Goal: Transaction & Acquisition: Purchase product/service

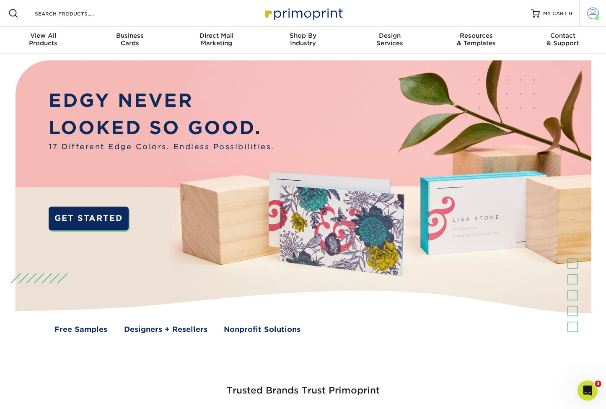
click at [592, 13] on span at bounding box center [593, 14] width 12 height 12
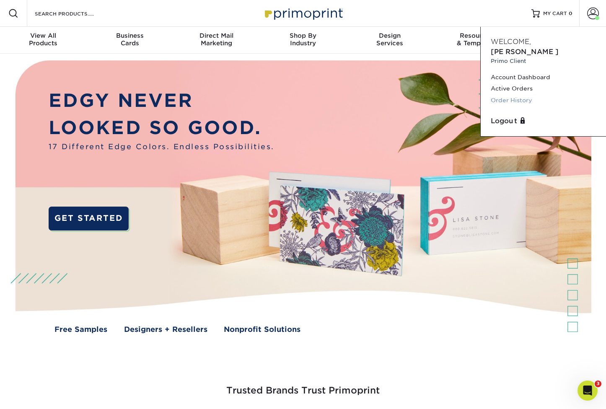
click at [521, 95] on link "Order History" at bounding box center [543, 100] width 105 height 11
click at [513, 95] on link "Order History" at bounding box center [543, 100] width 105 height 11
click at [518, 95] on link "Order History" at bounding box center [543, 100] width 105 height 11
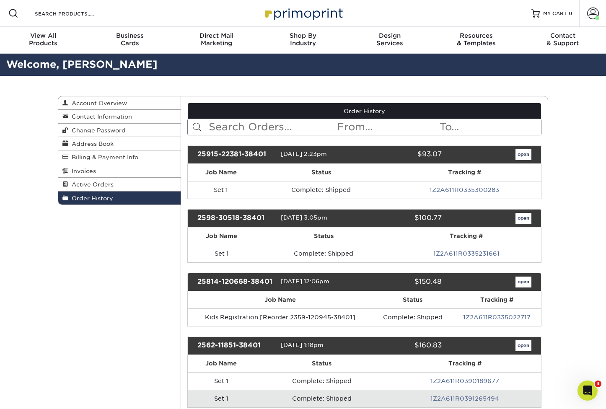
click at [253, 128] on input "text" at bounding box center [272, 127] width 129 height 16
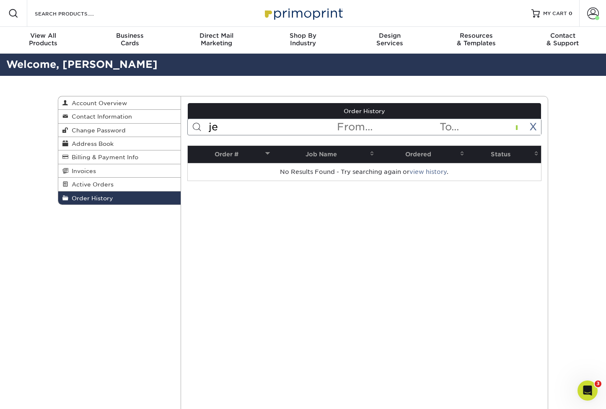
type input "j"
type input "p"
type input "5"
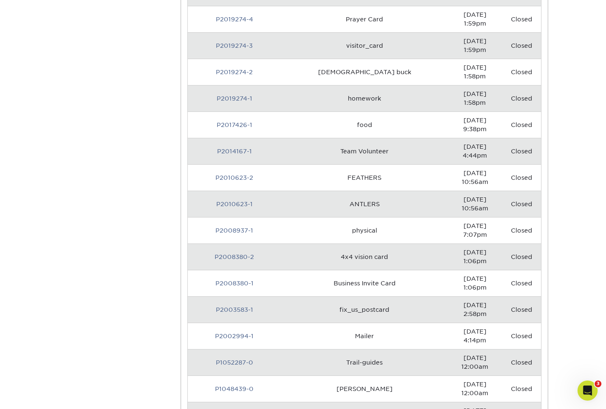
scroll to position [3026, 0]
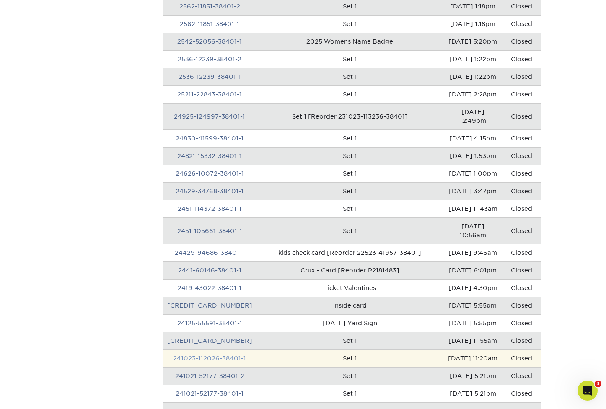
scroll to position [0, 0]
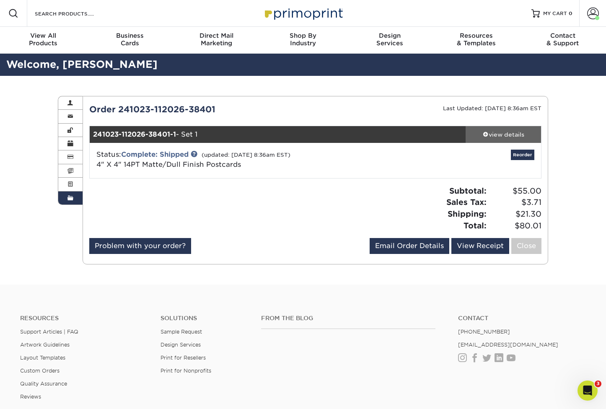
click at [504, 132] on div "view details" at bounding box center [502, 134] width 75 height 8
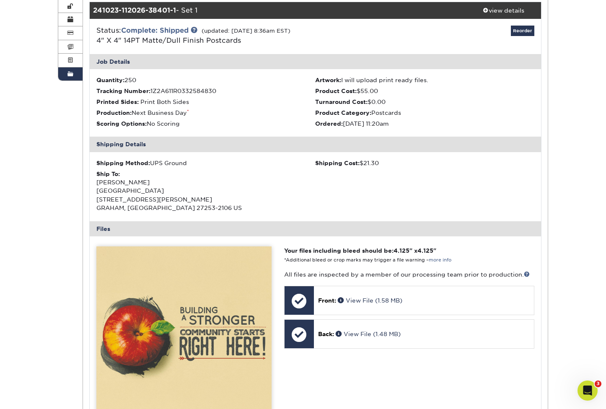
scroll to position [65, 0]
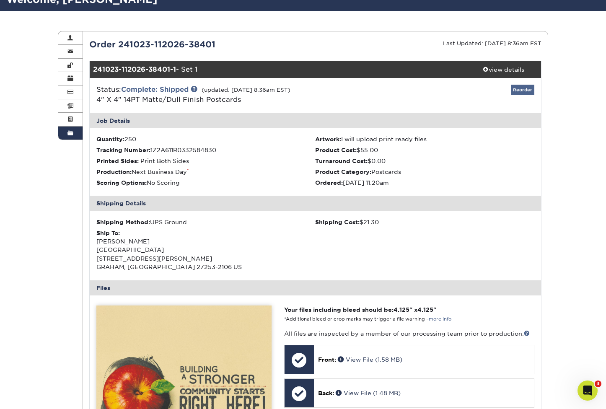
click at [521, 88] on link "Reorder" at bounding box center [522, 90] width 23 height 10
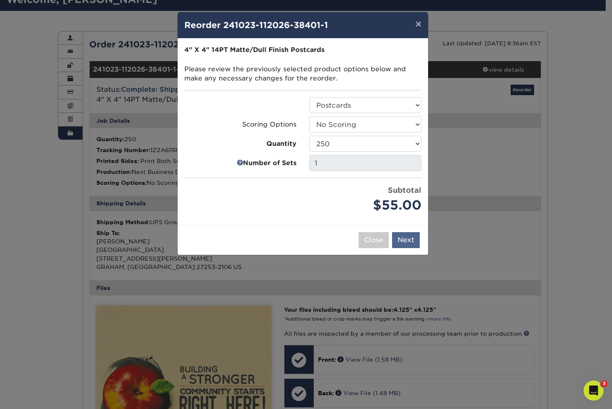
click at [408, 236] on button "Next" at bounding box center [406, 240] width 28 height 16
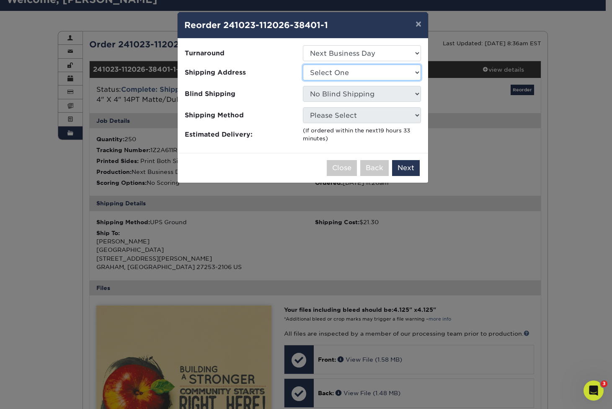
select select "153717"
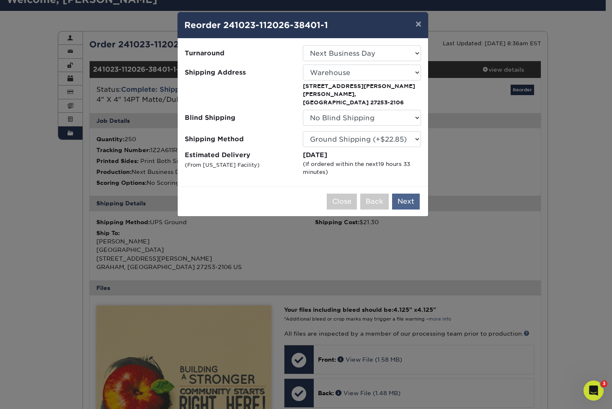
click at [408, 194] on button "Next" at bounding box center [406, 202] width 28 height 16
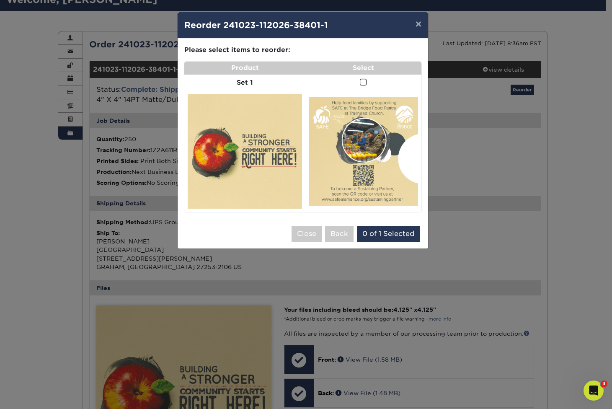
click at [364, 81] on span at bounding box center [363, 82] width 7 height 8
click at [0, 0] on input "checkbox" at bounding box center [0, 0] width 0 height 0
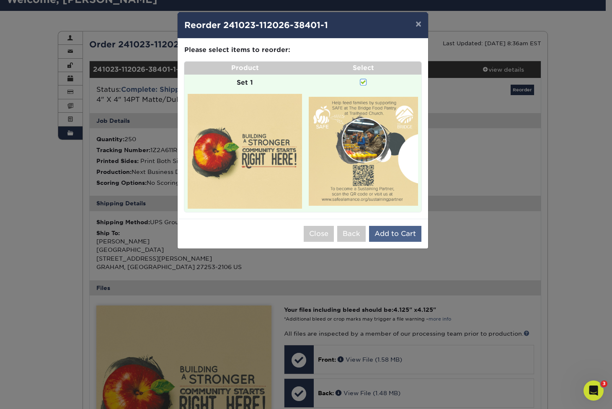
click at [396, 229] on button "Add to Cart" at bounding box center [395, 234] width 52 height 16
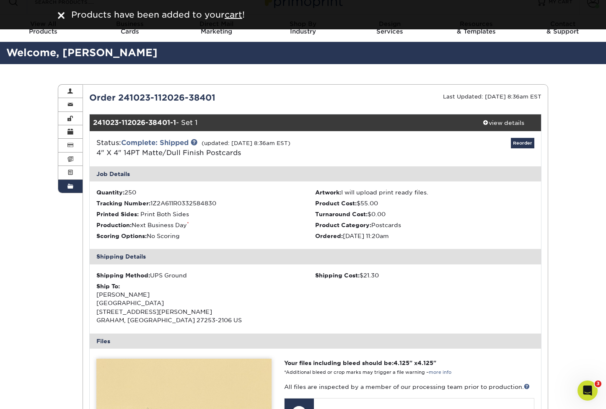
scroll to position [0, 0]
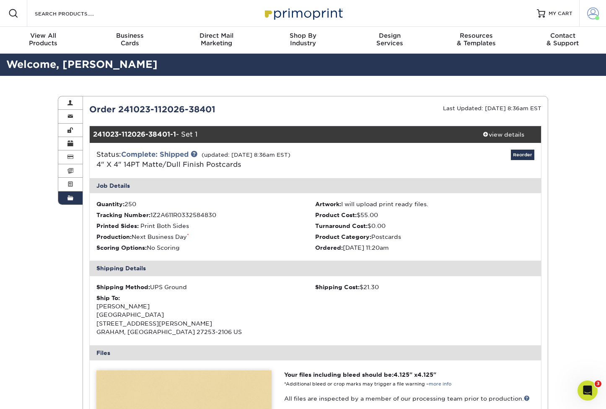
click at [591, 13] on span at bounding box center [593, 14] width 12 height 12
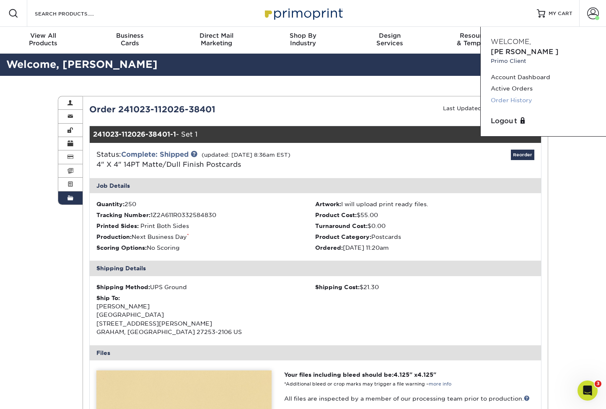
click at [520, 95] on link "Order History" at bounding box center [543, 100] width 105 height 11
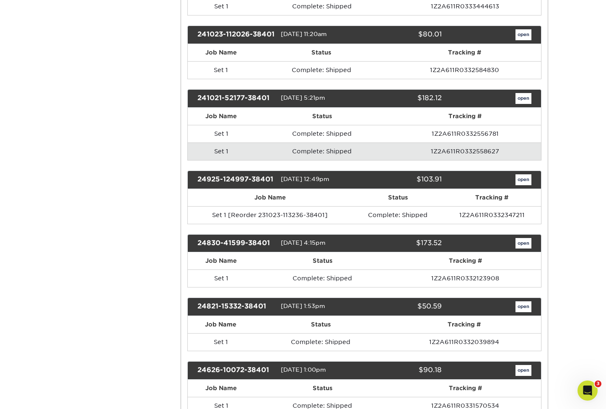
scroll to position [599, 0]
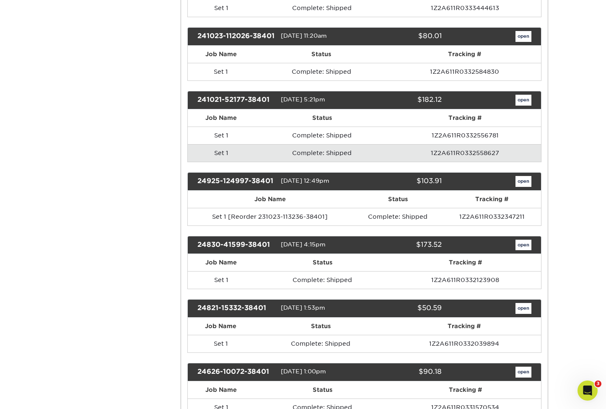
click at [522, 103] on link "open" at bounding box center [523, 100] width 16 height 11
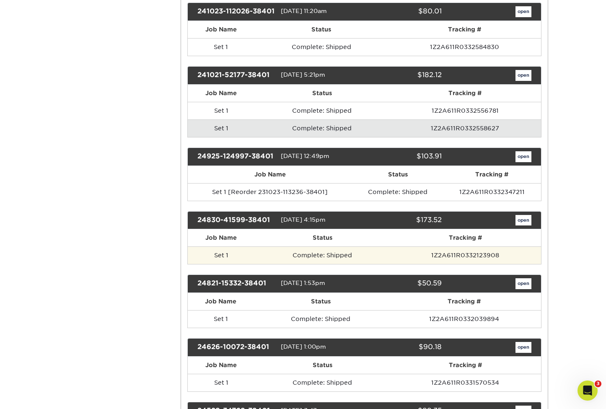
scroll to position [650, 0]
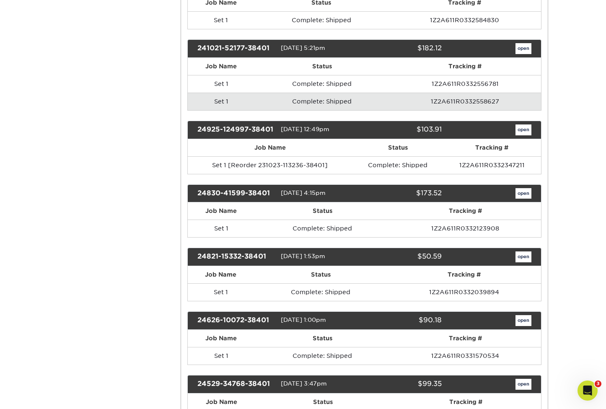
click at [309, 260] on span "[DATE] 1:53pm" at bounding box center [303, 256] width 44 height 7
click at [256, 261] on div "24821-15332-38401" at bounding box center [236, 256] width 90 height 11
click at [523, 262] on link "open" at bounding box center [523, 256] width 16 height 11
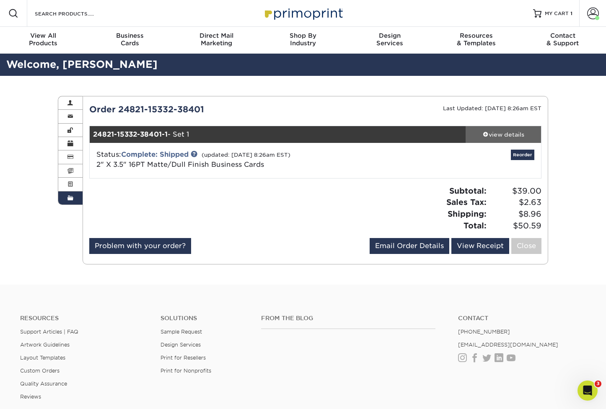
click at [506, 133] on div "view details" at bounding box center [502, 134] width 75 height 8
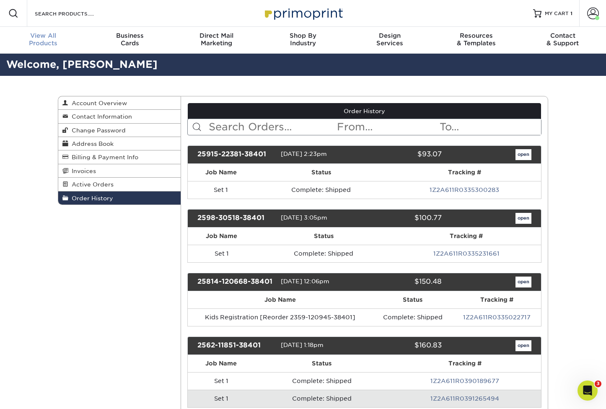
click at [40, 37] on span "View All" at bounding box center [43, 36] width 87 height 8
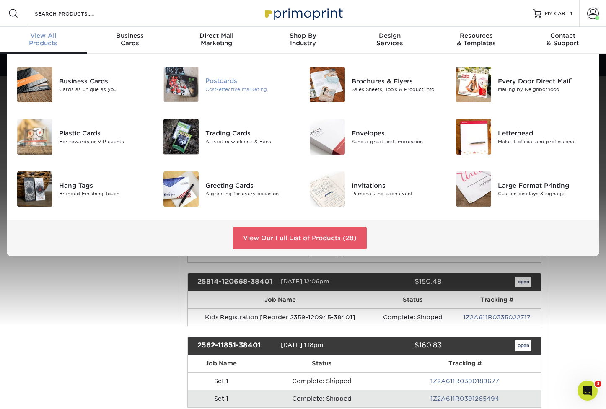
click at [227, 87] on div "Cost-effective marketing" at bounding box center [250, 88] width 91 height 7
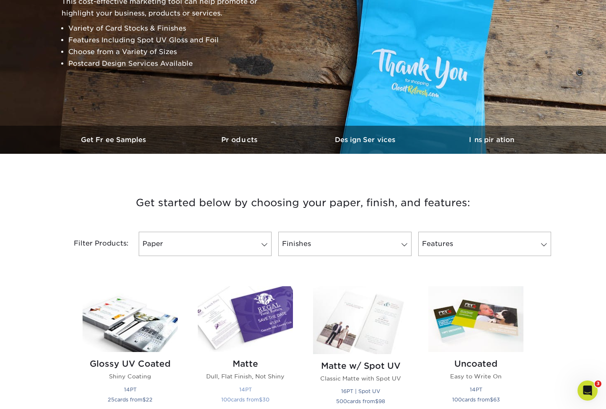
scroll to position [186, 0]
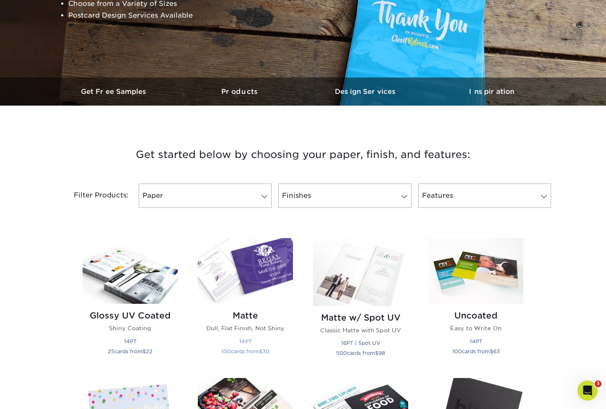
click at [247, 264] on img at bounding box center [245, 271] width 95 height 66
click at [116, 263] on img at bounding box center [130, 271] width 95 height 66
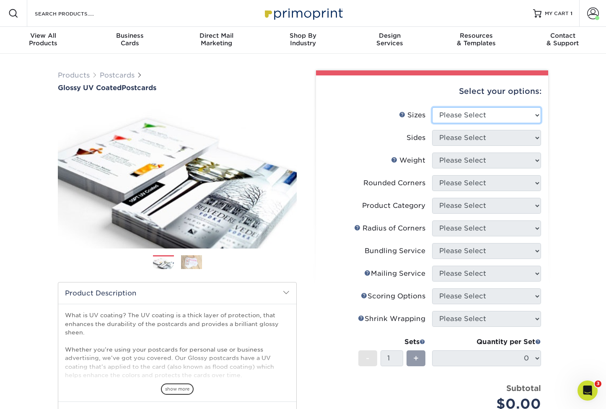
select select "4.00x4.00"
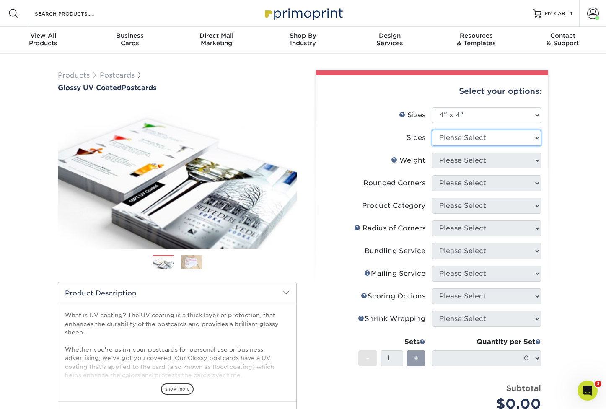
select select "13abbda7-1d64-4f25-8bb2-c179b224825d"
select select "14PT"
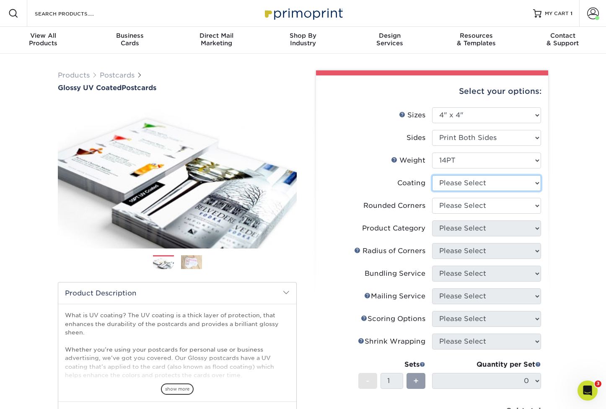
select select "ae367451-b2b8-45df-a344-0f05b6a12993"
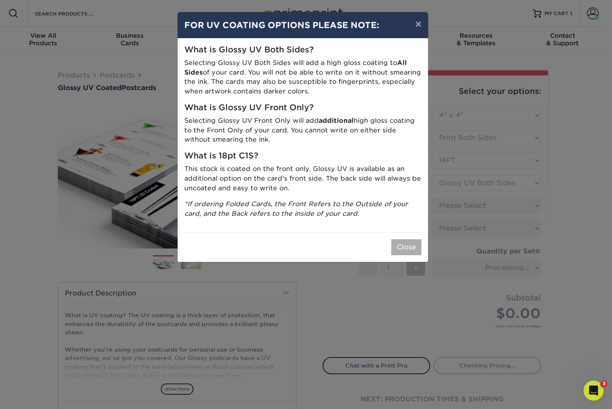
click at [412, 239] on button "Close" at bounding box center [406, 247] width 30 height 16
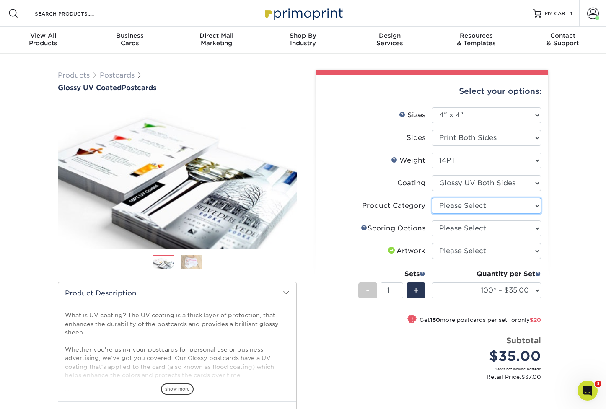
select select "9b7272e0-d6c8-4c3c-8e97-d3a1bcdab858"
select select "16ebe401-5398-422d-8cb0-f3adbb82deb5"
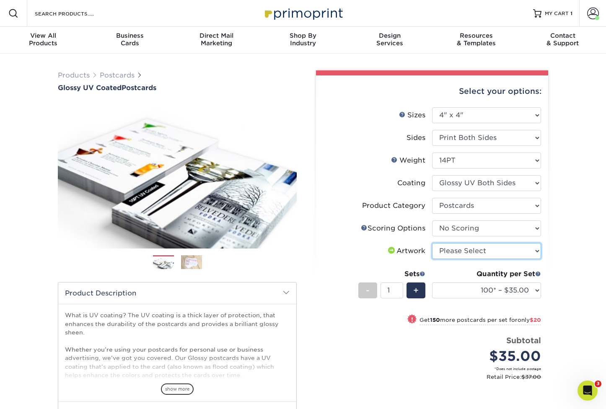
select select "upload"
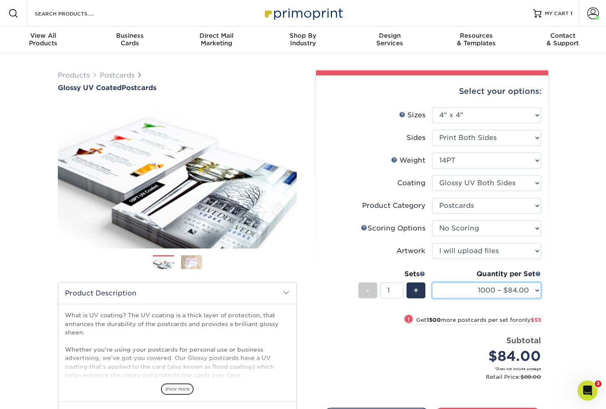
select select "2500 – $137.00"
click at [558, 246] on div "Products Postcards Glossy UV Coated Postcards Previous Next show more 25" at bounding box center [303, 280] width 606 height 452
click at [558, 284] on div "Products Postcards Glossy UV Coated Postcards Previous Next show more 25" at bounding box center [303, 280] width 606 height 452
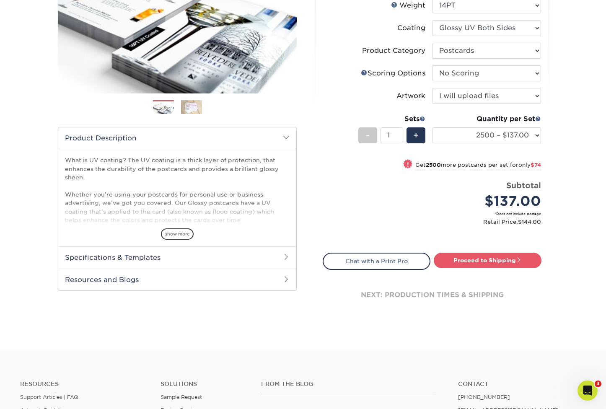
scroll to position [114, 0]
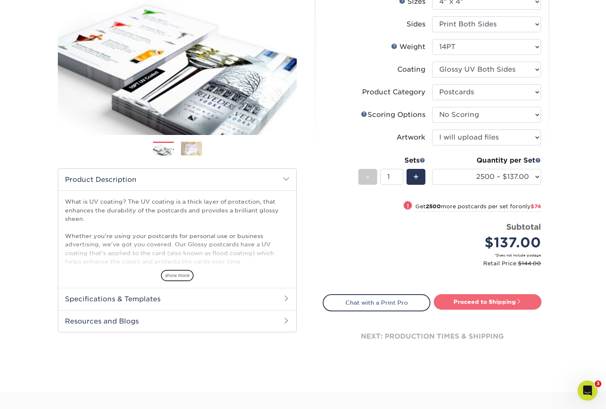
click at [480, 302] on link "Proceed to Shipping" at bounding box center [488, 301] width 108 height 15
type input "Set 1"
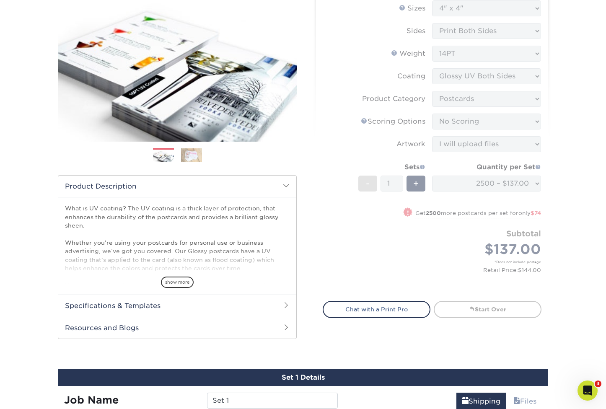
scroll to position [0, 0]
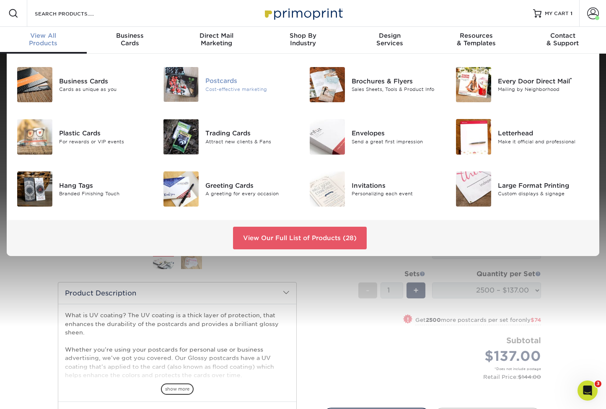
click at [175, 75] on img at bounding box center [180, 84] width 35 height 35
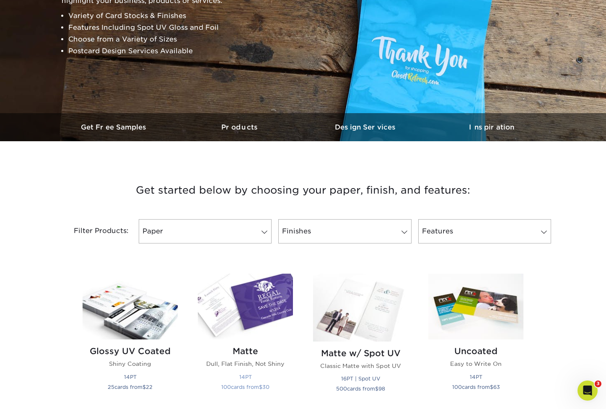
scroll to position [214, 0]
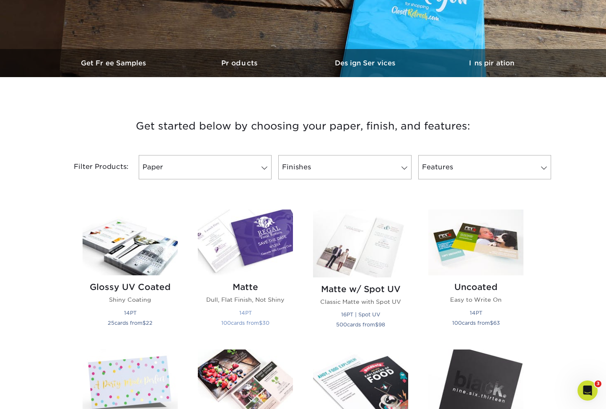
click at [256, 248] on img at bounding box center [245, 242] width 95 height 66
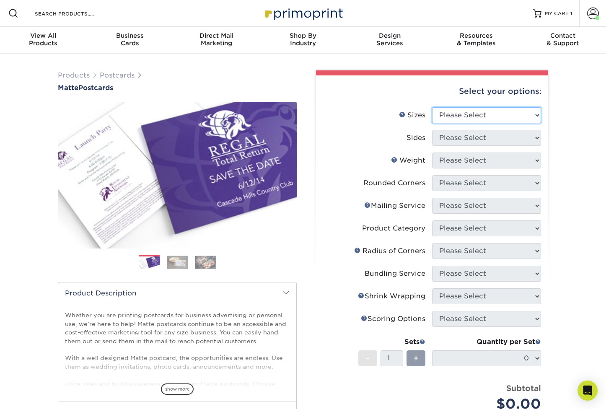
click at [485, 109] on select "Please Select 1.5" x 7" 2" x 4" 2" x 6" 2" x 7" 2" x 8" 2.12" x 5.5" 2.125" x 5…" at bounding box center [486, 115] width 109 height 16
select select "4.00x4.00"
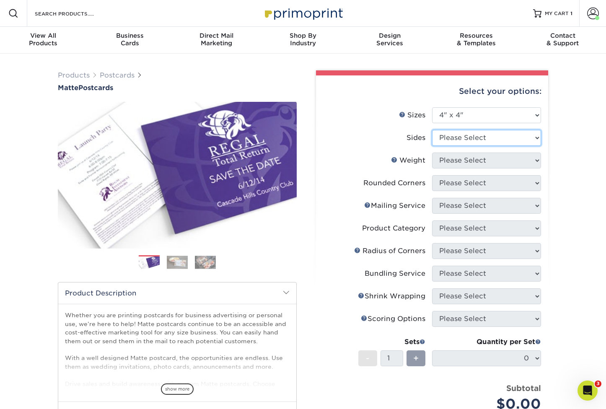
select select "13abbda7-1d64-4f25-8bb2-c179b224825d"
select select "14PT"
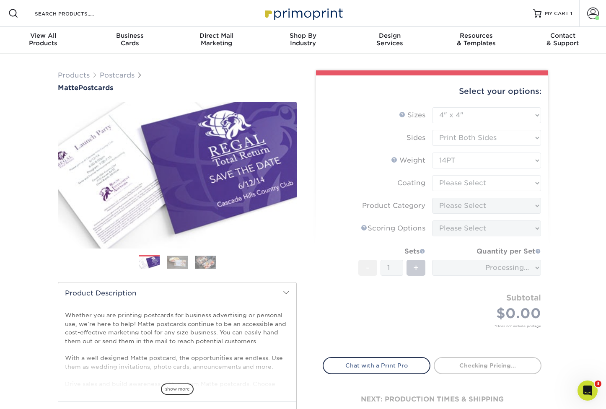
click at [465, 181] on form "Sizes Help Sizes Please Select 1.5" x 7" 2" x 4" 2" x 6" 2" x 7" 2" x 8" 2.12" …" at bounding box center [432, 227] width 219 height 240
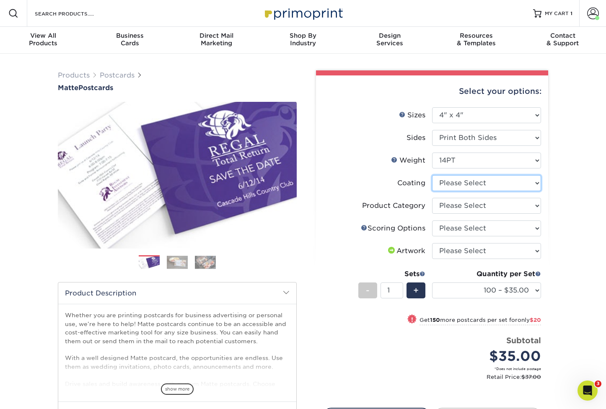
select select "121bb7b5-3b4d-429f-bd8d-bbf80e953313"
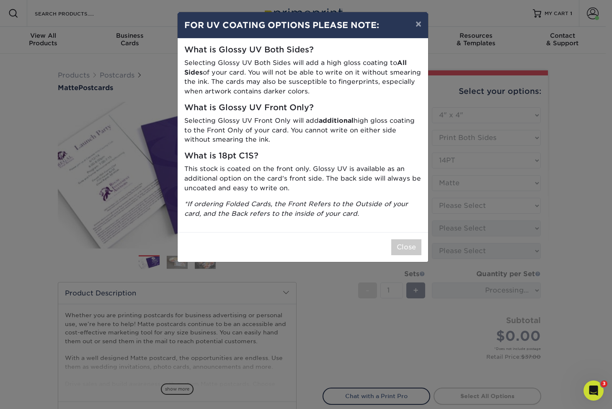
click at [462, 210] on div "× FOR UV COATING OPTIONS PLEASE NOTE: What is Glossy UV Both Sides? Selecting G…" at bounding box center [306, 204] width 612 height 409
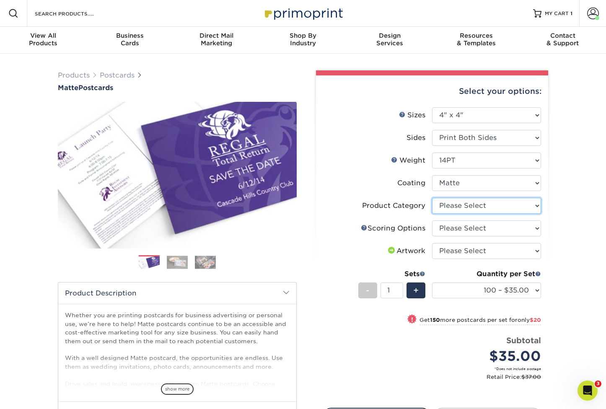
select select "9b7272e0-d6c8-4c3c-8e97-d3a1bcdab858"
select select "16ebe401-5398-422d-8cb0-f3adbb82deb5"
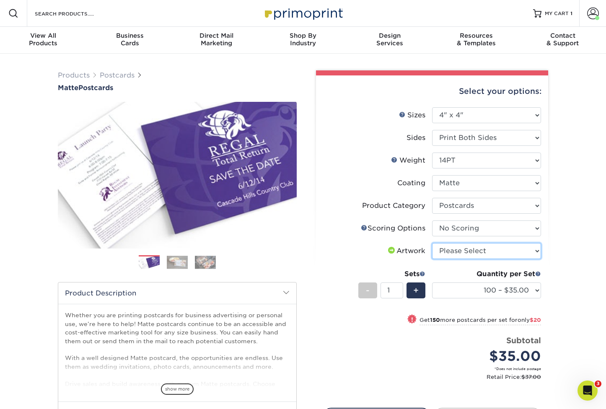
select select "upload"
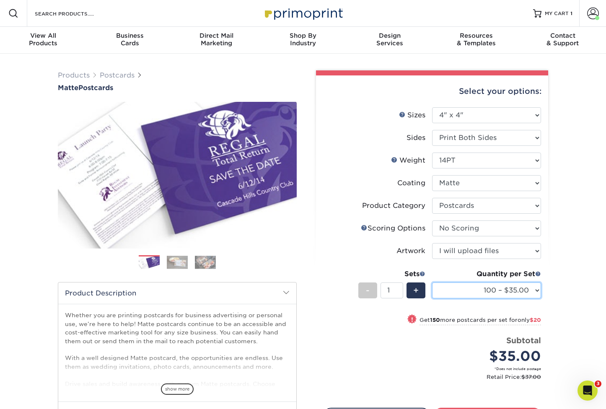
select select "2500 – $137.00"
click at [568, 217] on div "Products Postcards Matte Postcards Next $" at bounding box center [303, 280] width 606 height 452
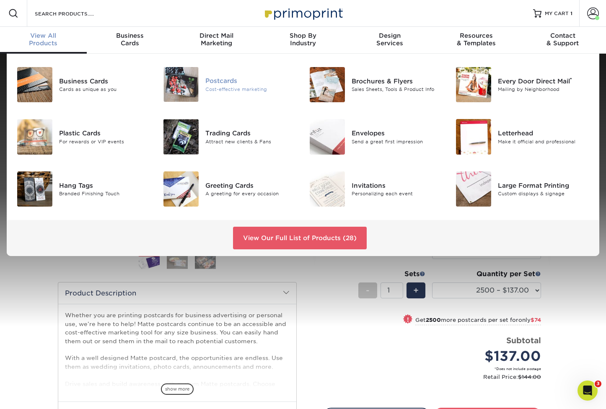
click at [203, 75] on div at bounding box center [181, 84] width 49 height 35
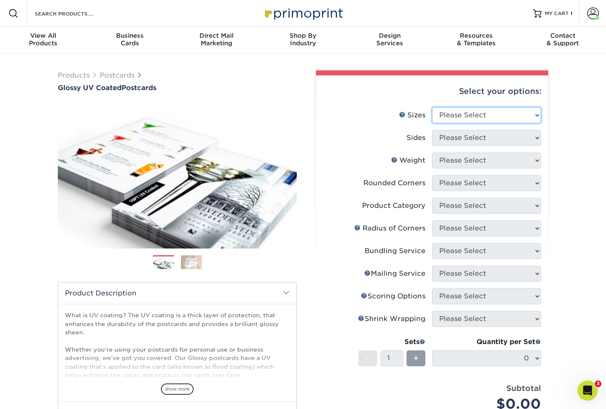
select select "4.00x4.00"
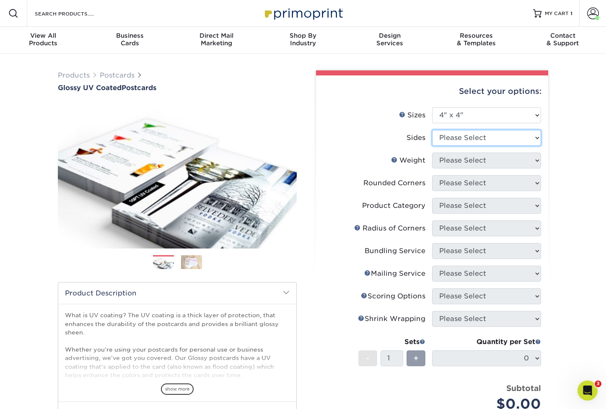
select select "13abbda7-1d64-4f25-8bb2-c179b224825d"
select select "14PT"
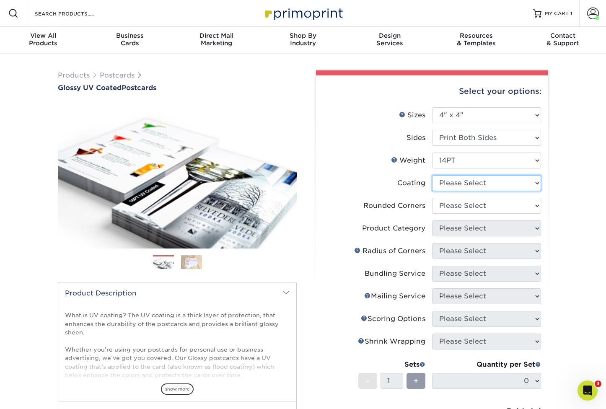
select select "ae367451-b2b8-45df-a344-0f05b6a12993"
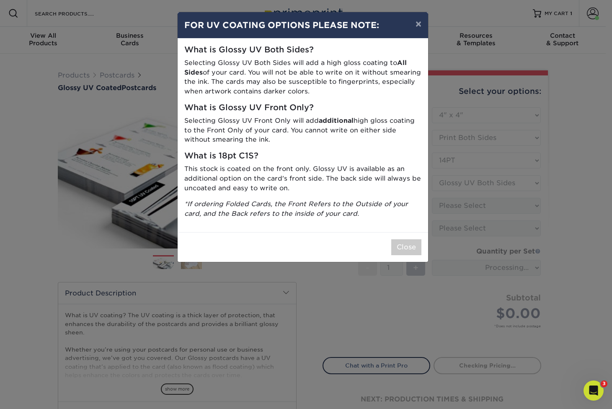
click at [423, 233] on div "Close" at bounding box center [303, 247] width 250 height 30
click at [440, 225] on div "× FOR UV COATING OPTIONS PLEASE NOTE: What is Glossy UV Both Sides? Selecting G…" at bounding box center [306, 204] width 612 height 409
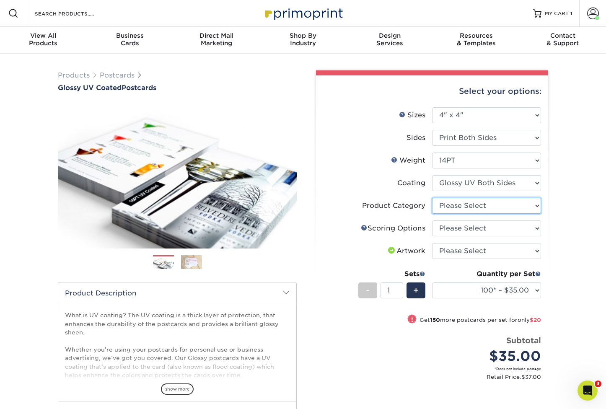
select select "9b7272e0-d6c8-4c3c-8e97-d3a1bcdab858"
select select "16ebe401-5398-422d-8cb0-f3adbb82deb5"
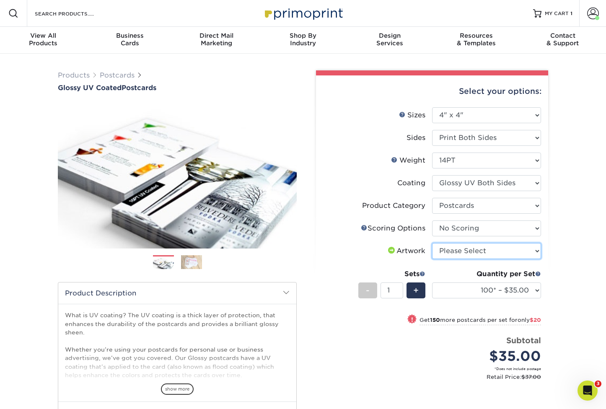
select select "upload"
select select "2500 – $137.00"
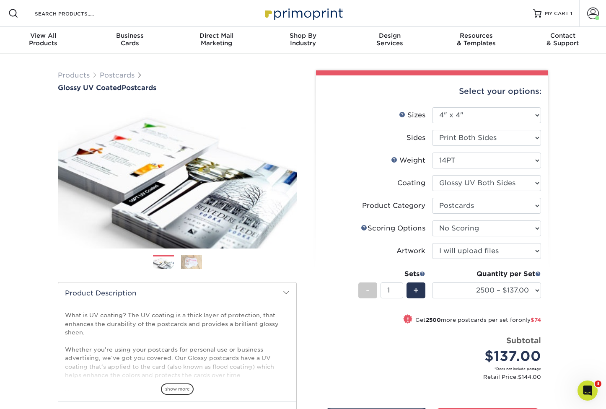
click at [589, 283] on div "Products Postcards Glossy UV Coated Postcards Previous Next show more 25" at bounding box center [303, 280] width 606 height 452
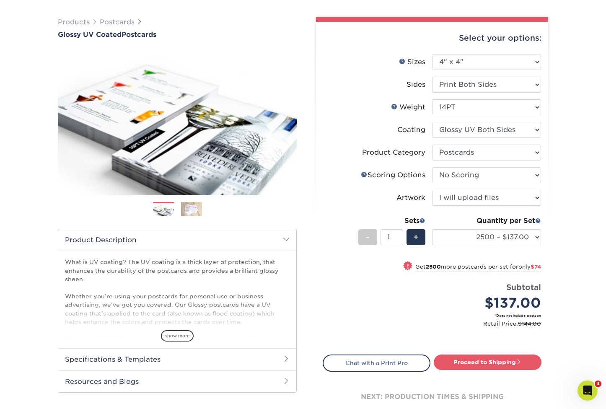
scroll to position [106, 0]
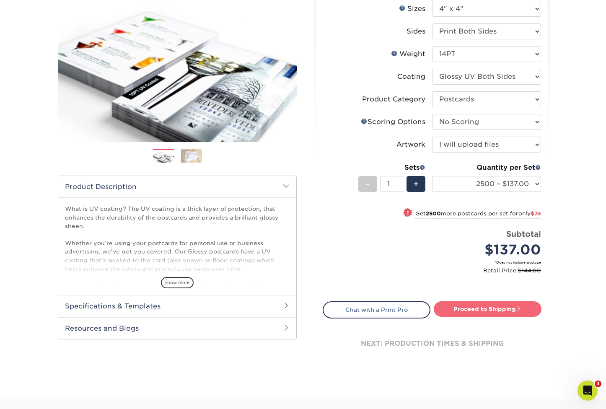
click at [488, 308] on link "Proceed to Shipping" at bounding box center [488, 308] width 108 height 15
type input "Set 1"
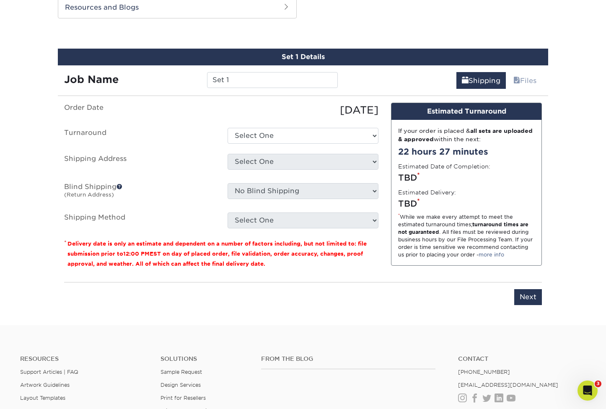
scroll to position [430, 0]
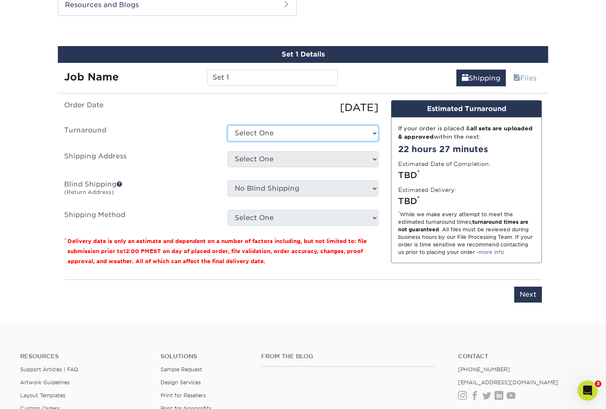
select select "06b71288-5668-40f6-a39c-1878900ad033"
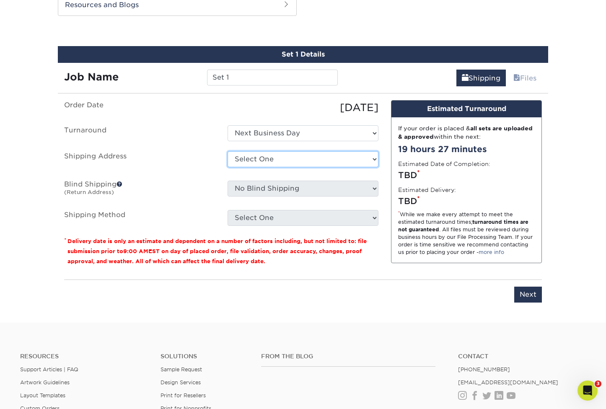
select select "153717"
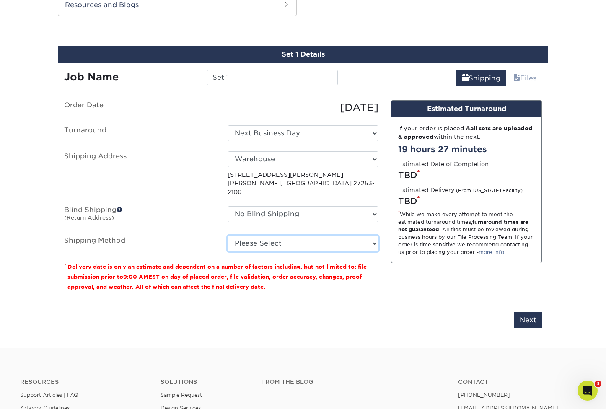
select select "03"
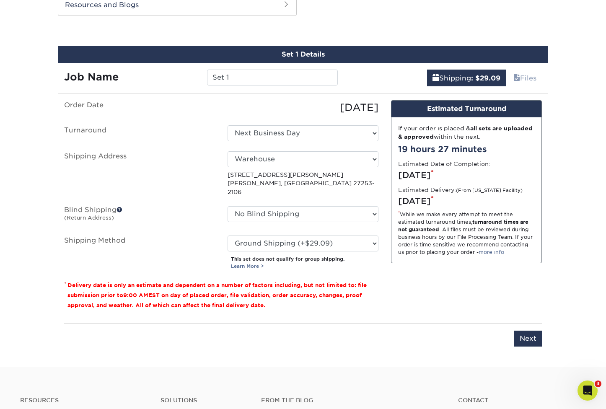
click at [386, 217] on div "Design Estimated Turnaround If your order is placed & all sets are uploaded & a…" at bounding box center [466, 208] width 163 height 217
select select "06b71288-5668-40f6-a39c-1878900ad033"
select select "03"
click at [395, 311] on div "You've choosen mailing services! If you have a csv address list please upload i…" at bounding box center [303, 228] width 478 height 256
click at [529, 331] on input "Next" at bounding box center [528, 339] width 28 height 16
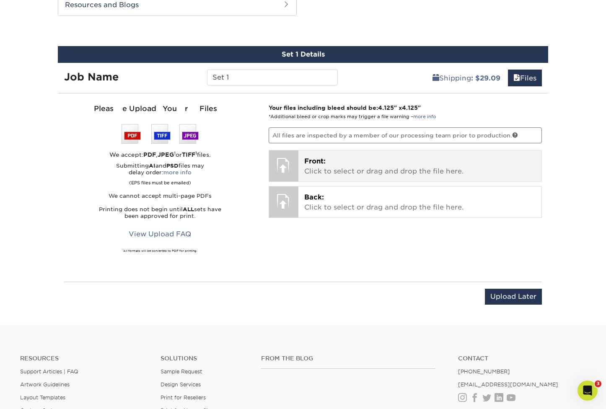
click at [296, 173] on div at bounding box center [283, 164] width 29 height 29
click at [336, 170] on p "Front: Click to select or drag and drop the file here." at bounding box center [420, 166] width 232 height 20
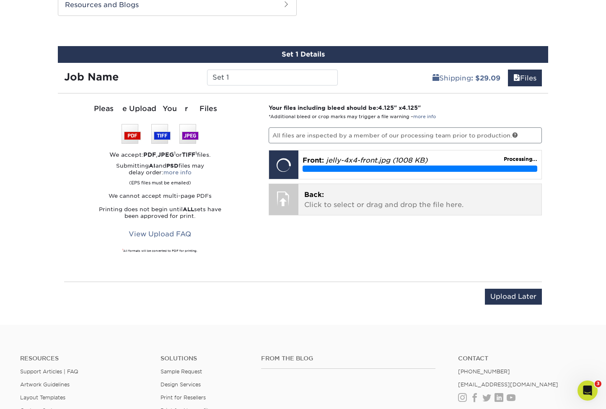
click at [327, 196] on p "Back: Click to select or drag and drop the file here." at bounding box center [420, 200] width 232 height 20
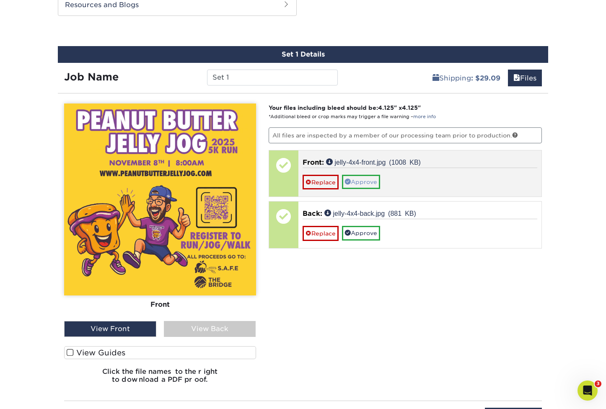
click at [368, 178] on link "Approve" at bounding box center [361, 182] width 38 height 14
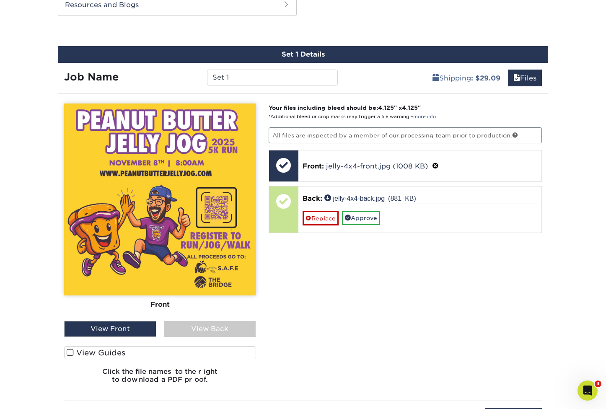
click at [203, 326] on div "View Back" at bounding box center [210, 329] width 92 height 16
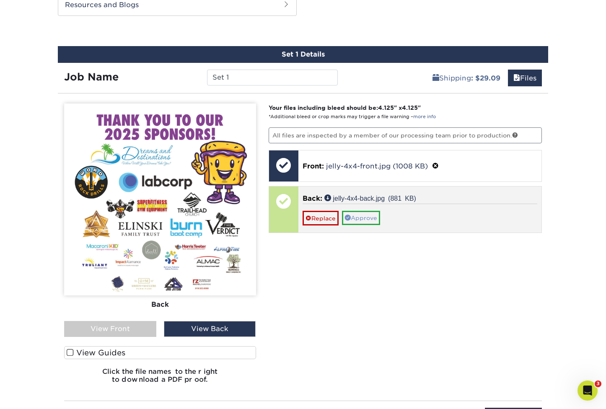
click at [362, 216] on link "Approve" at bounding box center [361, 218] width 38 height 14
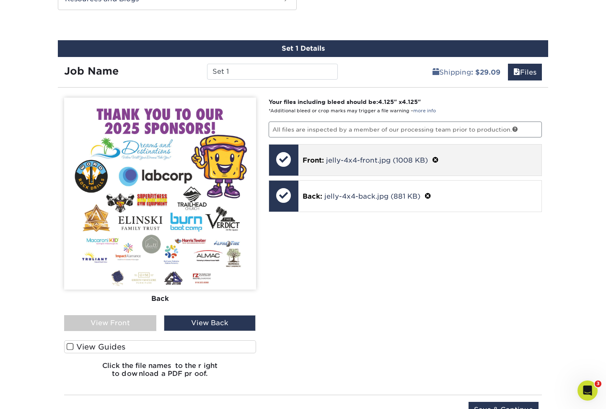
scroll to position [347, 0]
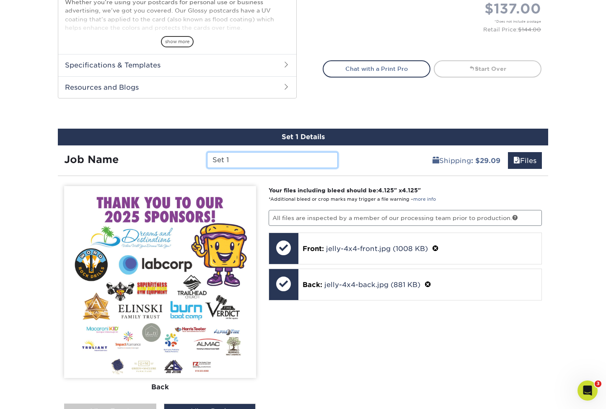
click at [239, 165] on input "Set 1" at bounding box center [272, 160] width 130 height 16
drag, startPoint x: 237, startPoint y: 160, endPoint x: 209, endPoint y: 159, distance: 28.5
click at [209, 159] on input "Set 1" at bounding box center [272, 160] width 130 height 16
type input "H"
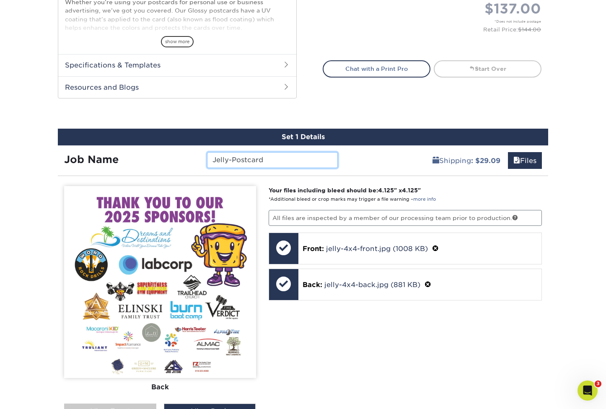
type input "Jelly-Postcard"
click at [586, 178] on div "Products Postcards Glossy UV Coated Postcards Previous Next show more 25" at bounding box center [303, 116] width 606 height 820
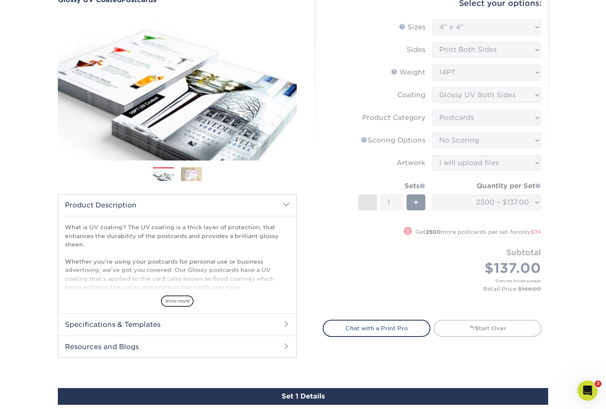
scroll to position [708, 0]
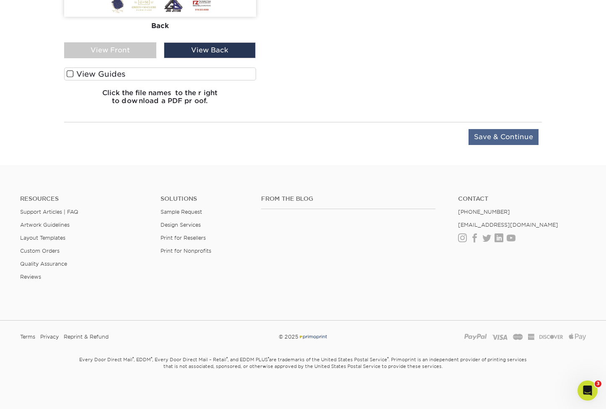
click at [511, 137] on input "Save & Continue" at bounding box center [503, 137] width 70 height 16
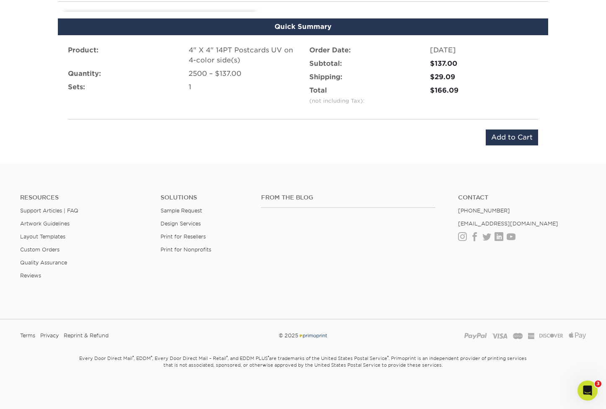
scroll to position [512, 0]
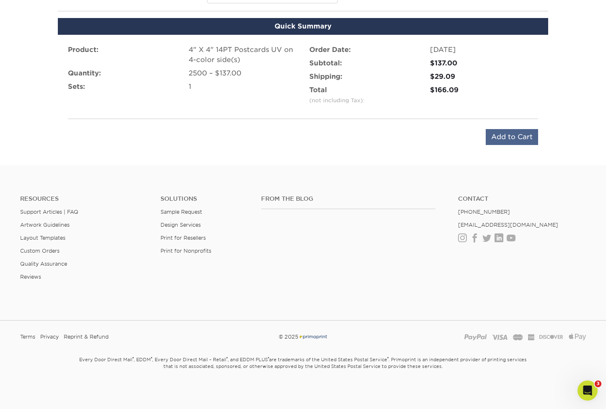
click at [517, 135] on input "Add to Cart" at bounding box center [511, 137] width 52 height 16
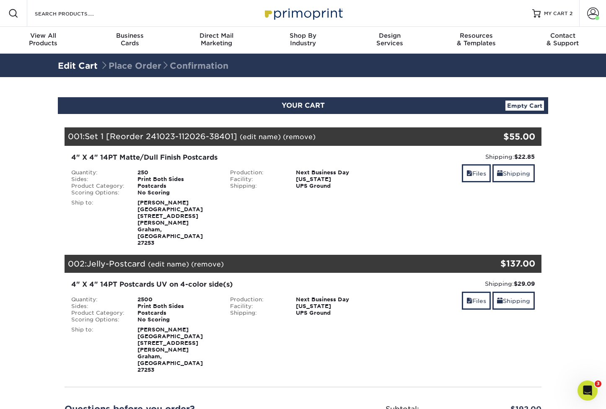
click at [555, 150] on section "YOUR CART Empty Cart Your Cart is Empty View Account Active Orders Order Histor…" at bounding box center [303, 304] width 606 height 455
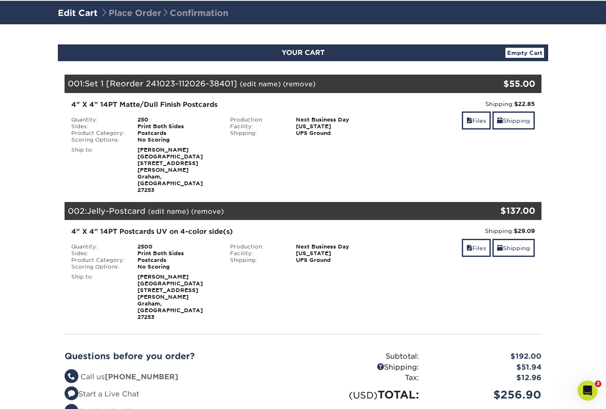
scroll to position [279, 0]
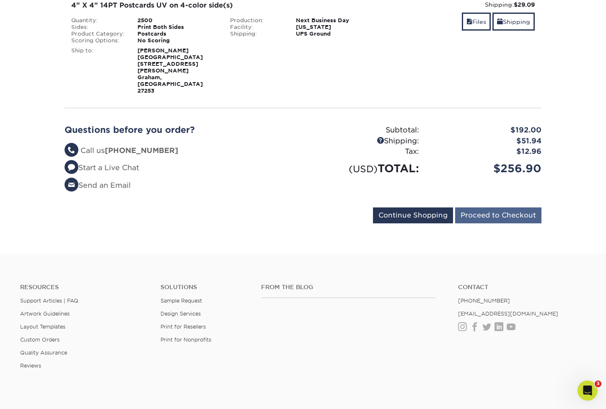
click at [482, 207] on input "Proceed to Checkout" at bounding box center [498, 215] width 86 height 16
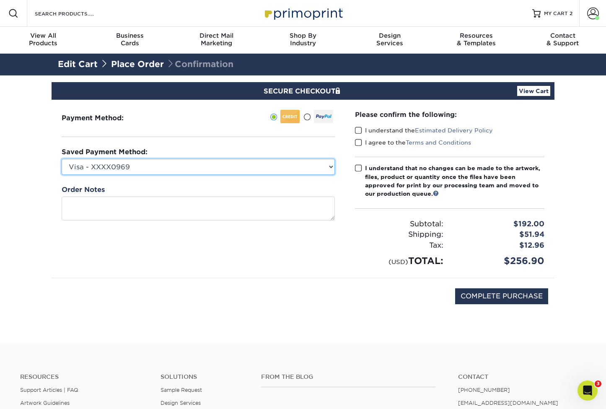
select select "70767"
click at [357, 129] on span at bounding box center [358, 131] width 7 height 8
click at [0, 0] on input "I understand the Estimated Delivery Policy" at bounding box center [0, 0] width 0 height 0
click at [359, 139] on span at bounding box center [358, 143] width 7 height 8
click at [0, 0] on input "I agree to the Terms and Conditions" at bounding box center [0, 0] width 0 height 0
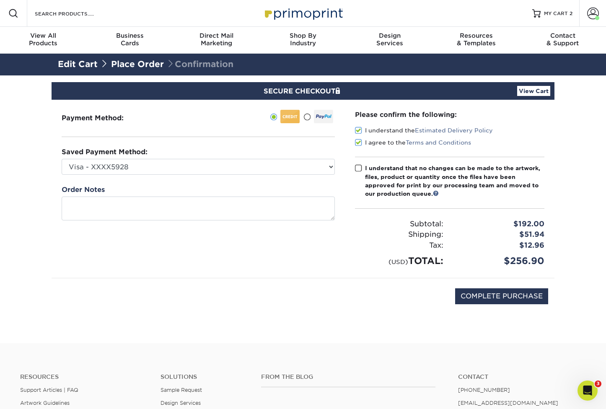
click at [359, 169] on span at bounding box center [358, 168] width 7 height 8
click at [0, 0] on input "I understand that no changes can be made to the artwork, files, product or quan…" at bounding box center [0, 0] width 0 height 0
click at [514, 291] on input "COMPLETE PURCHASE" at bounding box center [501, 296] width 93 height 16
type input "PROCESSING, PLEASE WAIT..."
